Goal: Check status: Check status

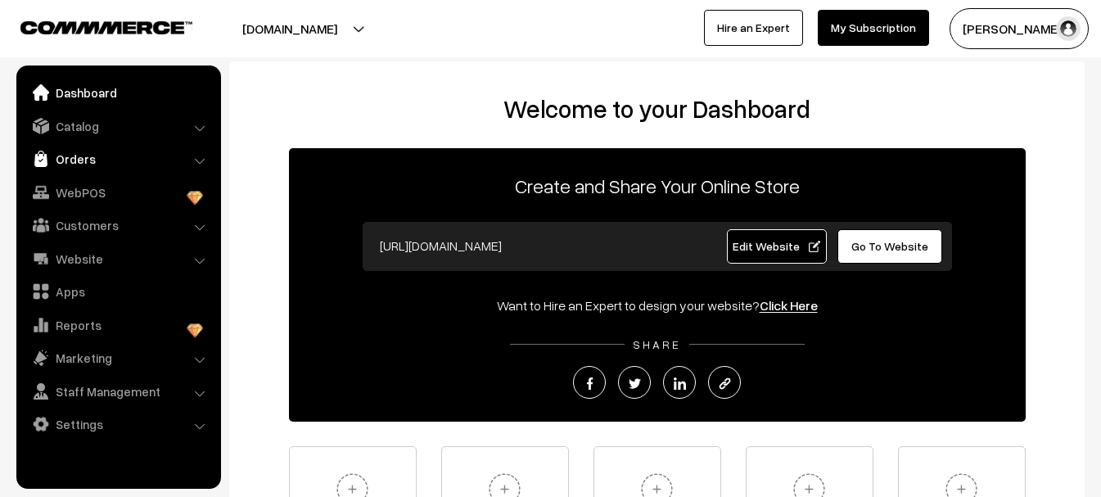
click at [98, 167] on link "Orders" at bounding box center [117, 158] width 195 height 29
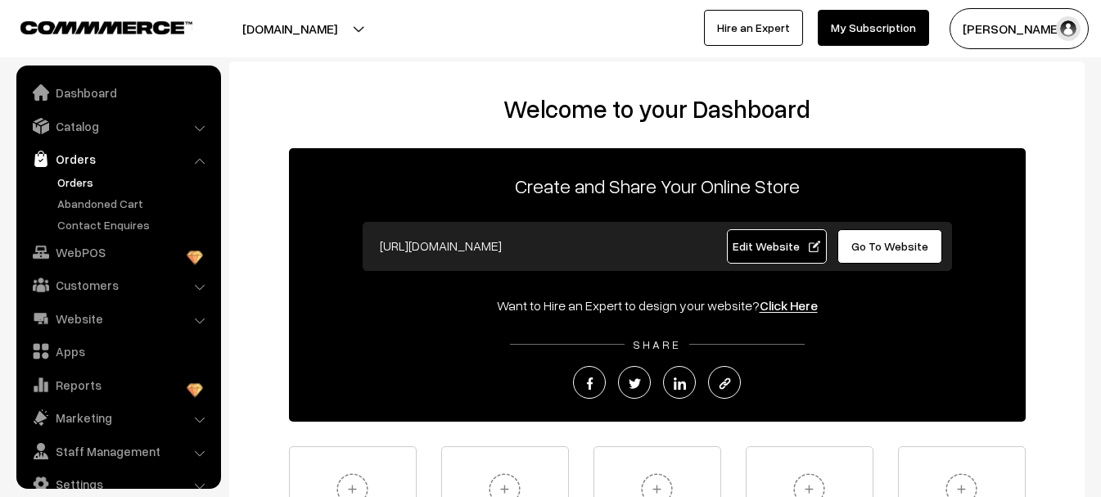
click at [85, 184] on link "Orders" at bounding box center [134, 182] width 162 height 17
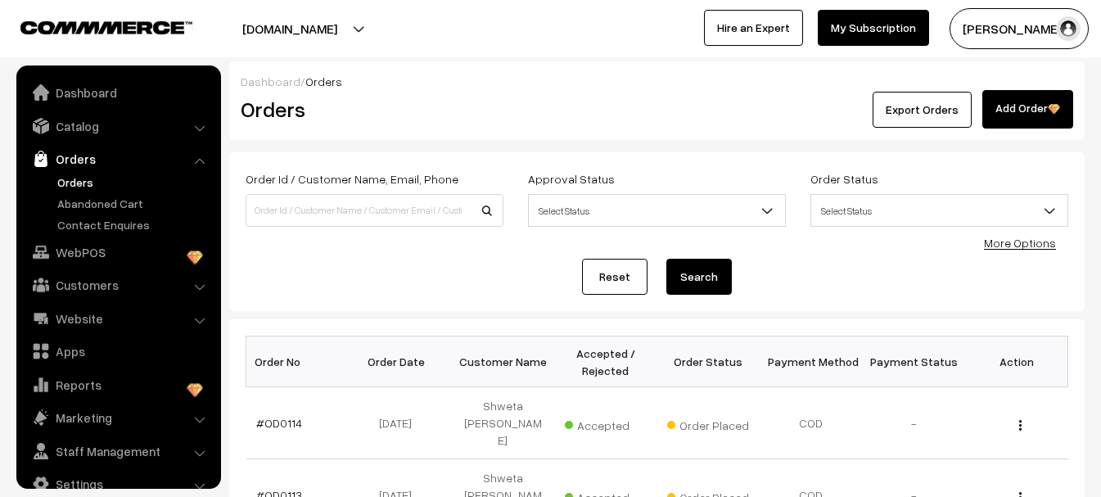
scroll to position [26, 0]
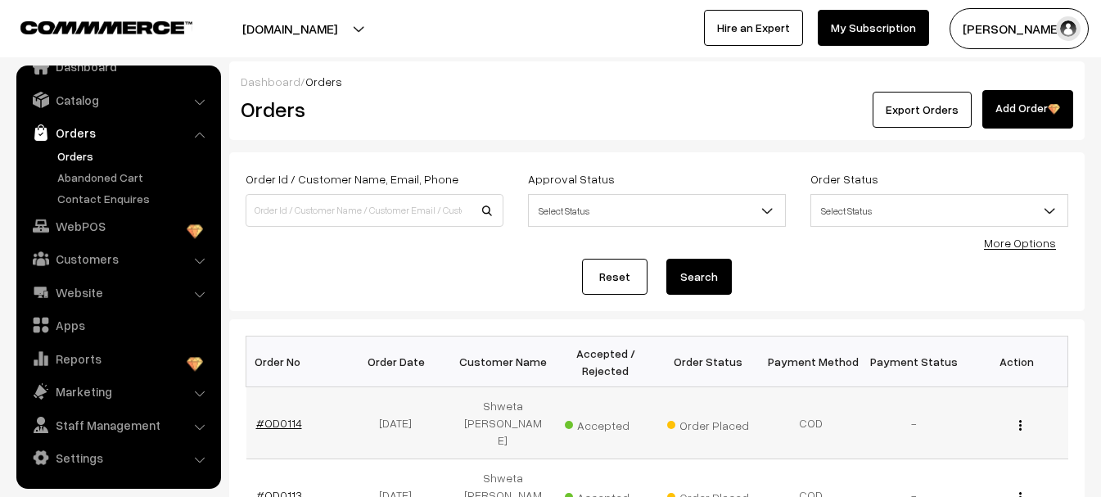
click at [274, 416] on link "#OD0114" at bounding box center [279, 423] width 46 height 14
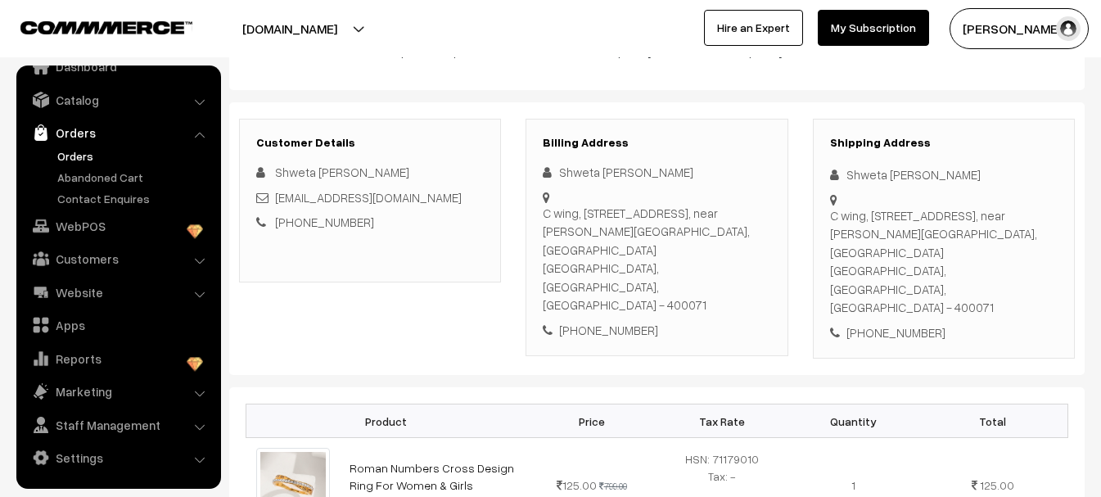
scroll to position [26, 0]
